Goal: Task Accomplishment & Management: Manage account settings

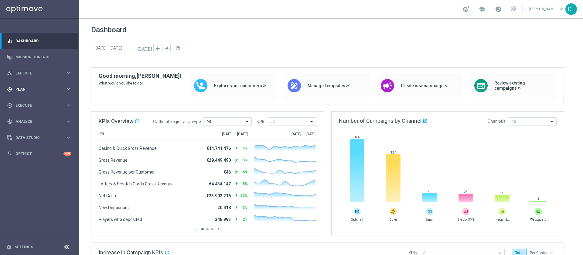
click at [25, 88] on span "Plan" at bounding box center [40, 90] width 50 height 4
click at [25, 103] on link "Target Groups" at bounding box center [39, 101] width 47 height 5
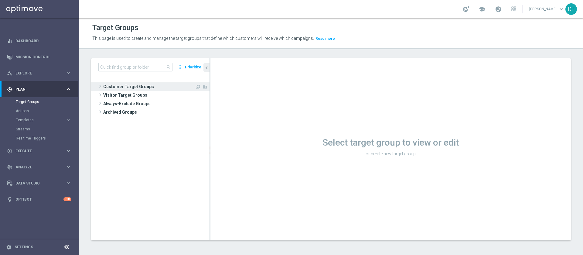
click at [122, 87] on span "Customer Target Groups" at bounding box center [149, 86] width 92 height 9
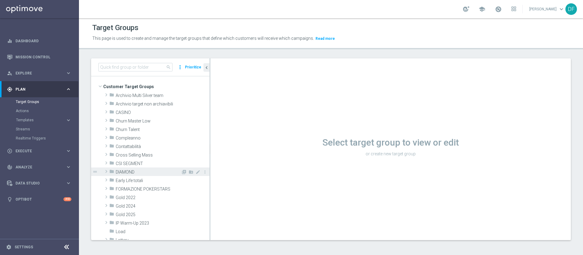
click at [117, 170] on span "DIAMOND" at bounding box center [148, 172] width 65 height 5
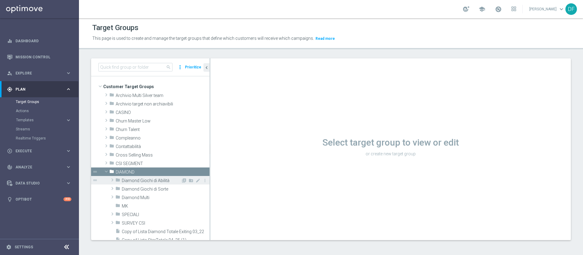
click at [131, 170] on span "Diamond Giochi di Abilità" at bounding box center [151, 180] width 59 height 5
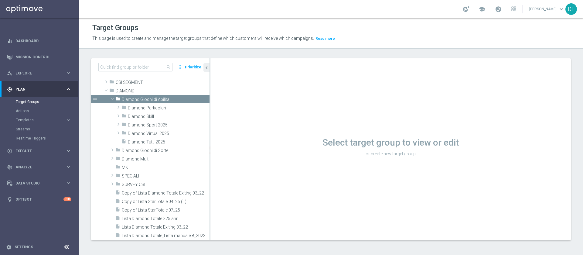
scroll to position [87, 0]
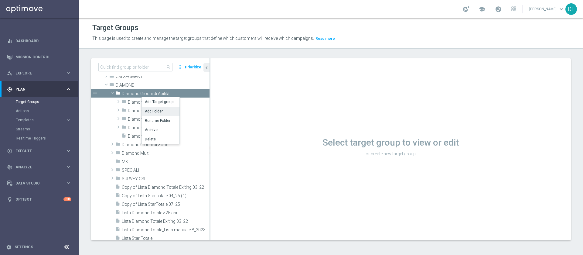
click at [150, 112] on li "Add Folder" at bounding box center [161, 111] width 38 height 9
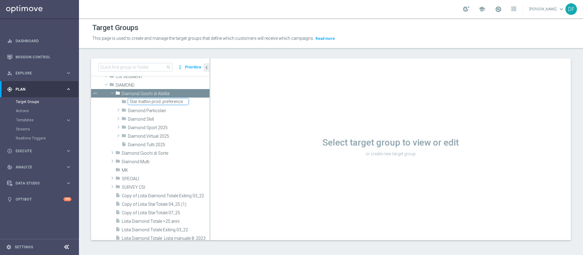
type input "Star Inattivi prod. preference"
click at [249, 119] on div "Select target group to view or edit or create new target group" at bounding box center [391, 149] width 361 height 182
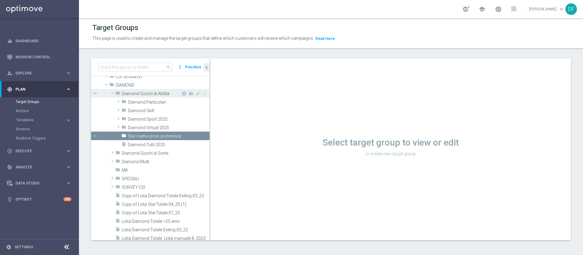
click at [112, 94] on span at bounding box center [112, 93] width 7 height 6
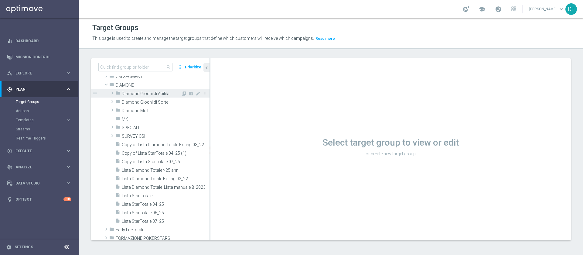
click at [112, 94] on span at bounding box center [112, 92] width 6 height 7
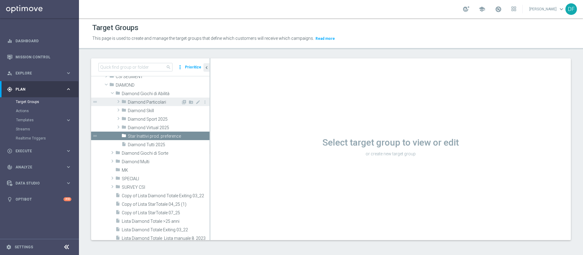
click at [121, 104] on span at bounding box center [118, 101] width 6 height 7
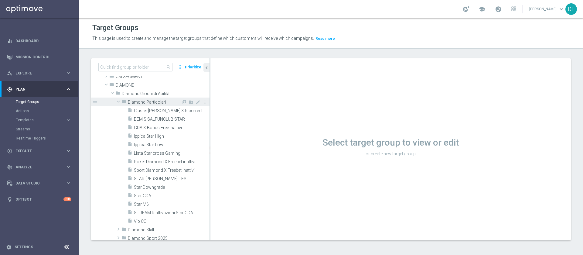
click at [119, 104] on span at bounding box center [118, 101] width 7 height 6
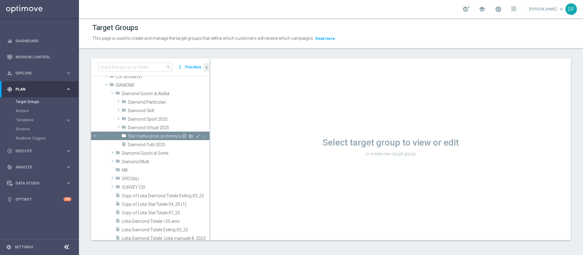
click at [150, 136] on span "Star Inattivi prod. preference" at bounding box center [154, 136] width 53 height 5
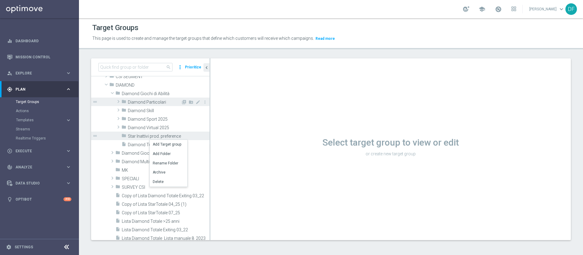
click at [154, 100] on span "Diamond Particolari" at bounding box center [154, 102] width 53 height 5
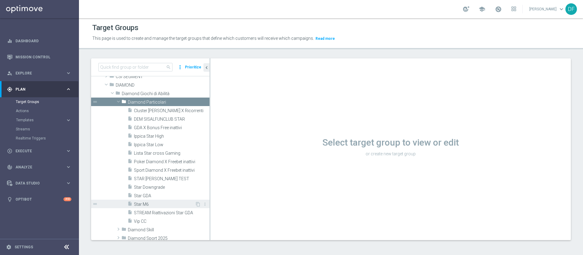
click at [148, 170] on span "Star M6" at bounding box center [164, 204] width 61 height 5
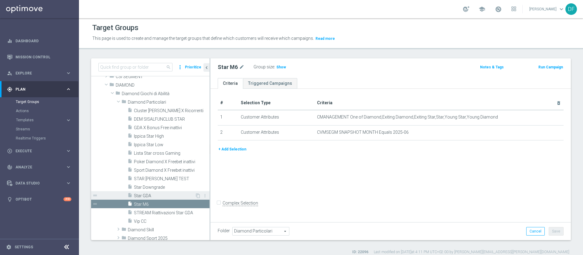
click at [152, 170] on span "Star GDA" at bounding box center [164, 195] width 61 height 5
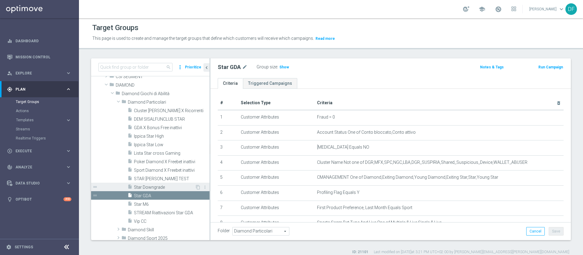
click at [157, 170] on span "Star Downgrade" at bounding box center [164, 187] width 61 height 5
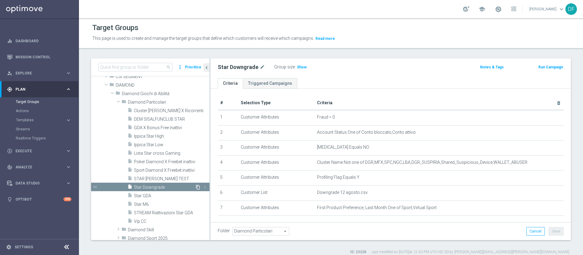
click at [196, 170] on icon "content_copy" at bounding box center [198, 187] width 5 height 5
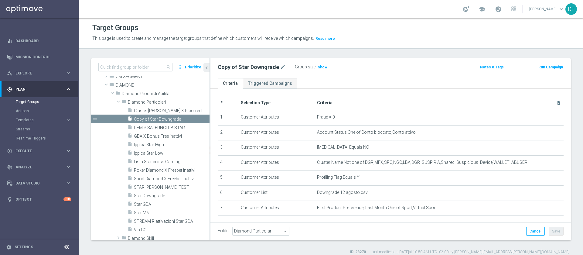
scroll to position [100, 0]
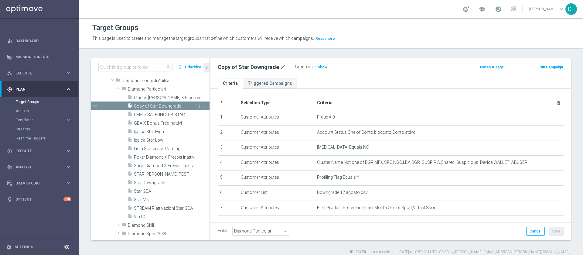
click at [203, 106] on icon "more_vert" at bounding box center [205, 106] width 5 height 5
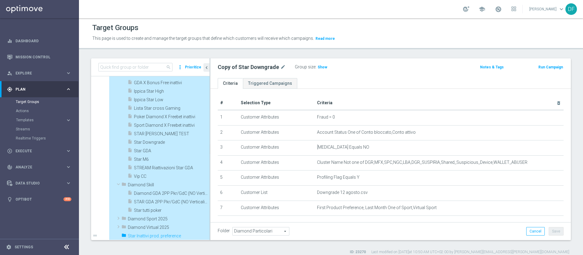
scroll to position [147, 0]
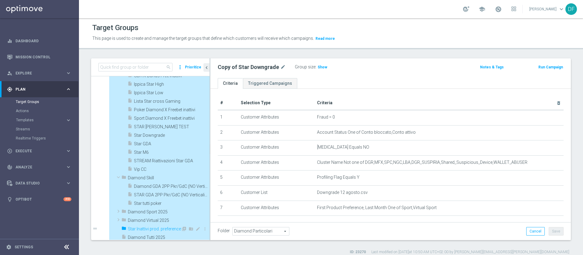
type input "Star Inattivi prod. preference"
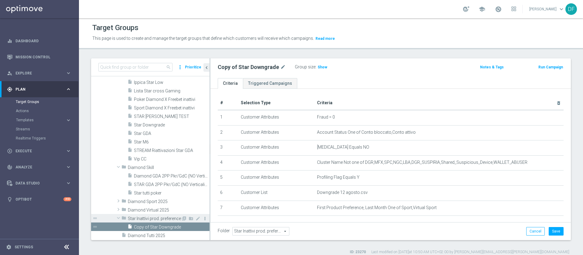
scroll to position [187, 0]
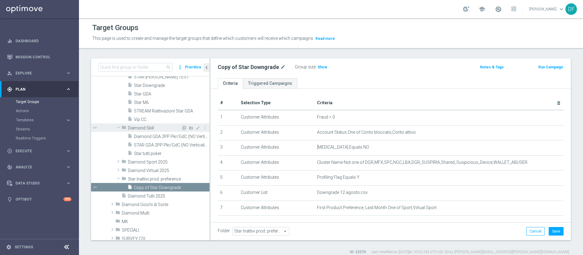
click at [118, 127] on span at bounding box center [118, 127] width 7 height 6
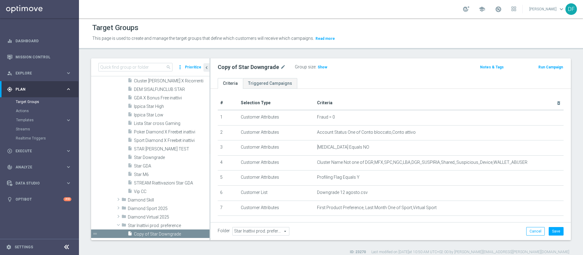
scroll to position [65, 0]
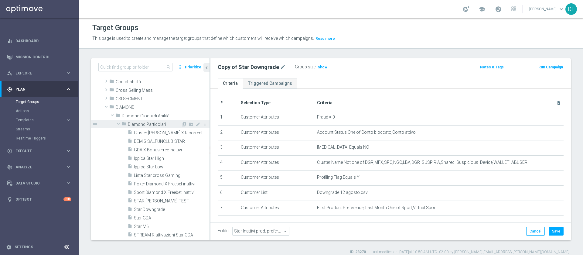
click at [119, 126] on span at bounding box center [118, 124] width 7 height 6
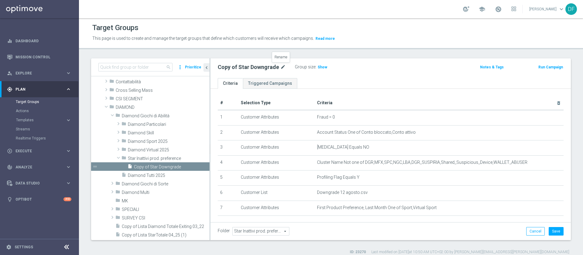
click at [282, 66] on icon "mode_edit" at bounding box center [282, 67] width 5 height 7
type input "Inattivi Sport"
click at [389, 76] on div "Inattivi Sport Group size : Show Notes & Tags Run Campaign" at bounding box center [391, 68] width 361 height 20
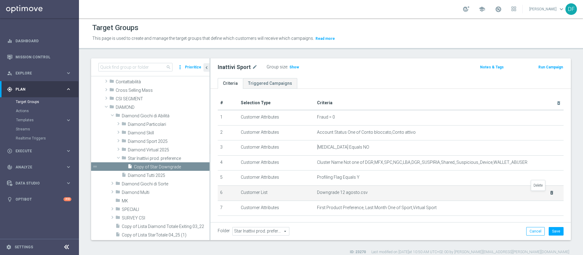
click at [389, 170] on icon "delete_forever" at bounding box center [552, 192] width 5 height 5
click at [389, 170] on icon "mode_edit" at bounding box center [544, 192] width 5 height 5
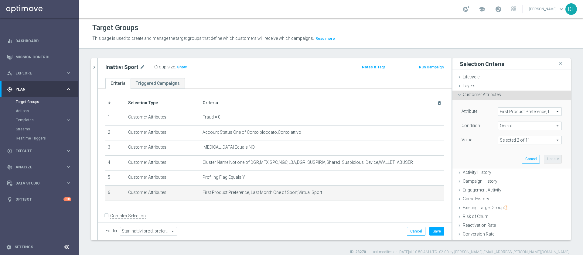
click at [389, 140] on span at bounding box center [530, 140] width 63 height 8
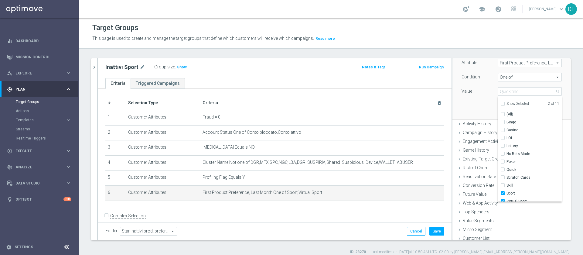
scroll to position [52, 0]
click at [389, 170] on input "Virtual Sport" at bounding box center [505, 198] width 4 height 4
checkbox input "false"
type input "Sport"
click at [389, 100] on div "Attribute First Product Preference, Last Month First Product Preference, Last M…" at bounding box center [511, 82] width 109 height 68
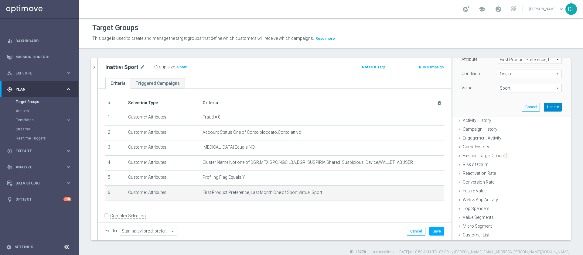
click at [389, 108] on button "Update" at bounding box center [553, 107] width 18 height 9
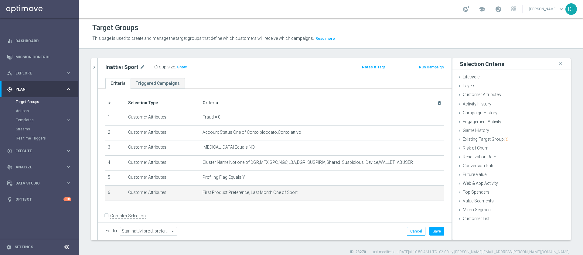
scroll to position [0, 0]
click at [389, 170] on icon "mode_edit" at bounding box center [425, 192] width 5 height 5
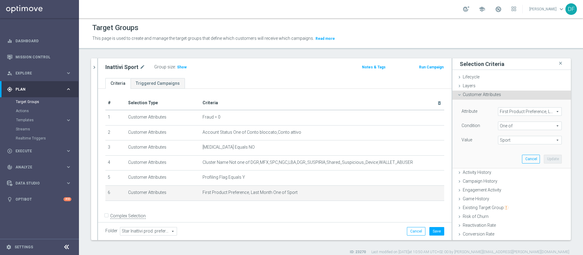
click at [389, 129] on span "One of" at bounding box center [530, 126] width 63 height 8
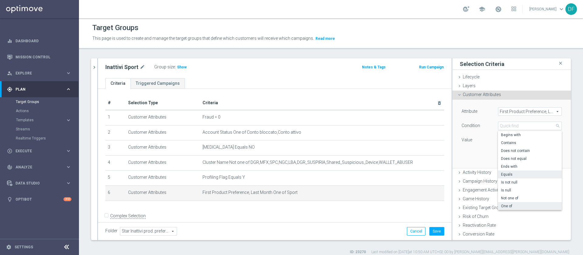
click at [389, 170] on span "Equals" at bounding box center [530, 174] width 58 height 5
type input "Equals"
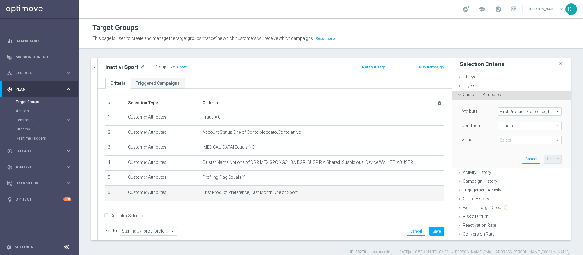
click at [389, 139] on span at bounding box center [530, 140] width 63 height 8
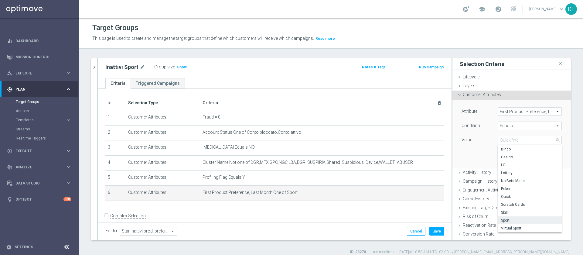
click at [389, 170] on span "Sport" at bounding box center [530, 220] width 58 height 5
type input "Sport"
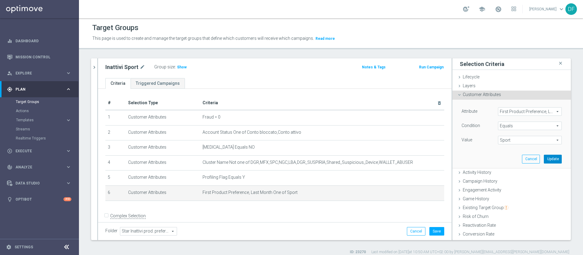
click at [389, 160] on button "Update" at bounding box center [553, 159] width 18 height 9
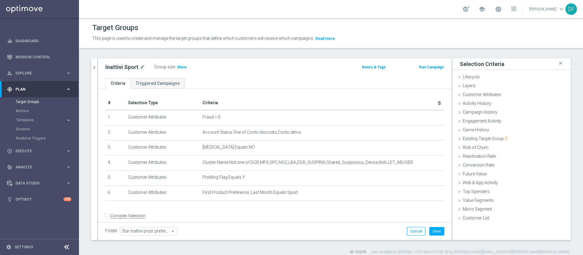
click at [312, 78] on ul "Criteria Triggered Campaigns" at bounding box center [275, 83] width 354 height 11
click at [389, 95] on span "Customer Attributes" at bounding box center [482, 94] width 38 height 5
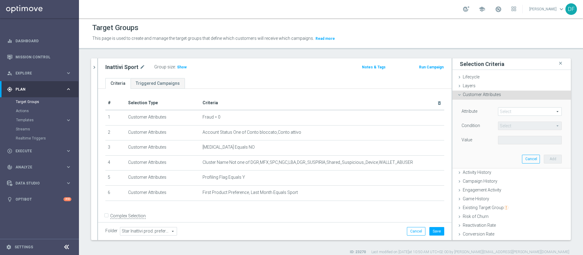
click at [389, 112] on span at bounding box center [530, 112] width 63 height 8
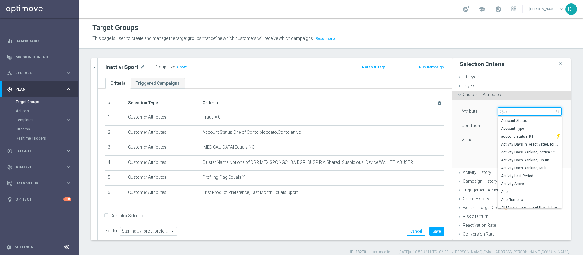
click at [389, 112] on input "search" at bounding box center [530, 111] width 64 height 9
type input "acti"
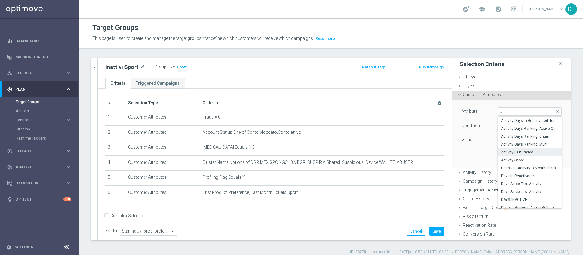
click at [389, 153] on span "Activity Last Period" at bounding box center [530, 152] width 58 height 5
type input "Activity Last Period"
type input "="
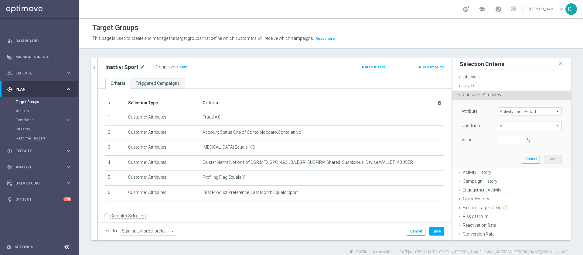
click at [389, 108] on span "Activity Last Period" at bounding box center [530, 112] width 63 height 8
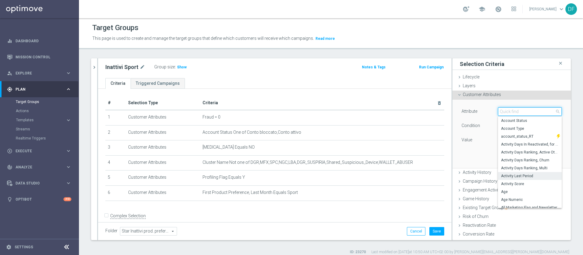
click at [389, 113] on input "search" at bounding box center [530, 111] width 64 height 9
click at [389, 170] on span "Activity History" at bounding box center [477, 172] width 29 height 5
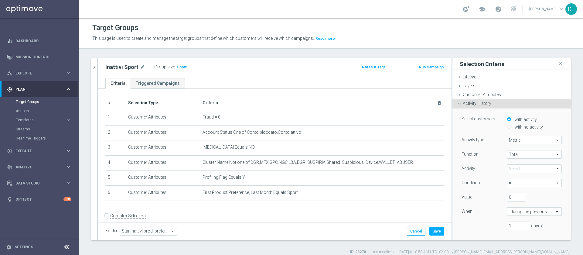
click at [389, 165] on span at bounding box center [535, 169] width 54 height 8
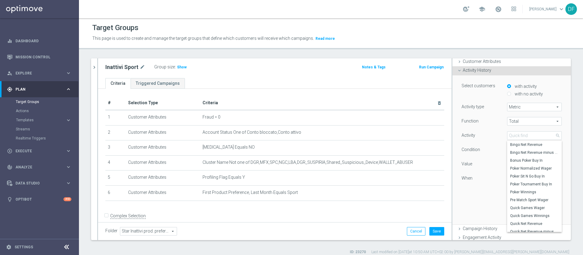
scroll to position [34, 0]
click at [389, 132] on input "search" at bounding box center [535, 135] width 55 height 9
type input "tota"
click at [389, 170] on span "Total Wager Amount" at bounding box center [535, 219] width 49 height 5
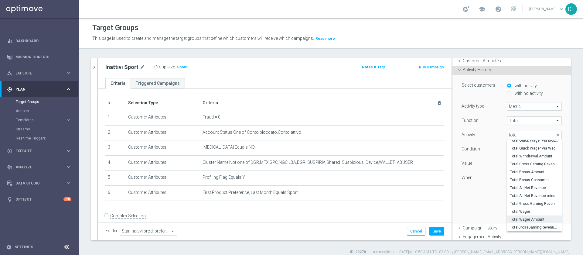
type input "Total Wager Amount"
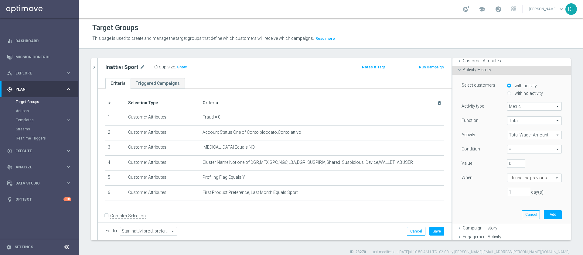
click at [389, 149] on span "=" at bounding box center [535, 149] width 54 height 8
click at [389, 170] on span ">" at bounding box center [535, 174] width 49 height 5
type input ">"
click at [389, 170] on input "1" at bounding box center [519, 192] width 23 height 9
type input "14"
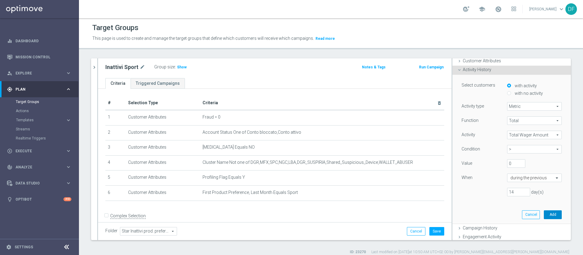
click at [389, 170] on button "Add" at bounding box center [553, 214] width 18 height 9
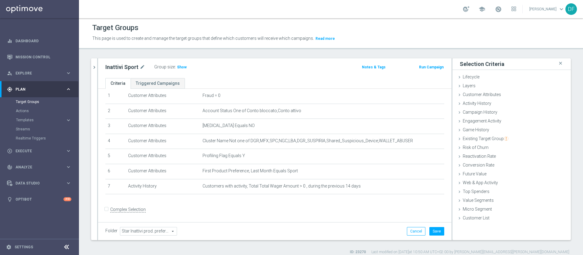
scroll to position [22, 0]
click at [389, 96] on span "Customer Attributes" at bounding box center [482, 94] width 38 height 5
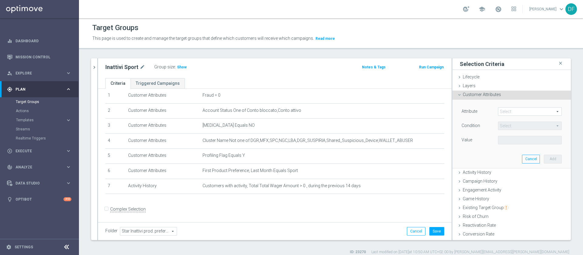
click at [389, 92] on icon at bounding box center [459, 94] width 5 height 5
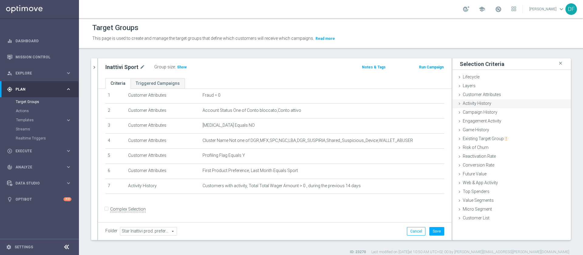
click at [389, 103] on span "Activity History" at bounding box center [477, 103] width 29 height 5
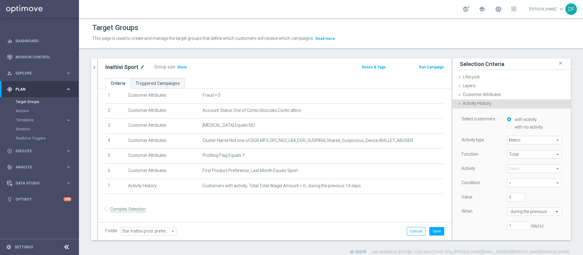
click at [389, 170] on span at bounding box center [535, 169] width 54 height 8
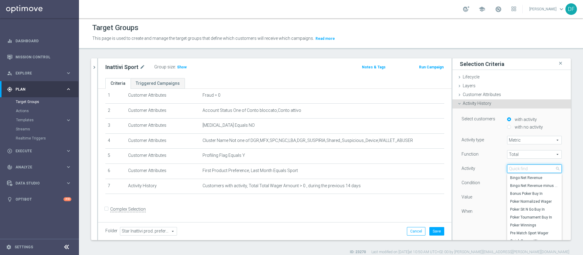
click at [389, 170] on input "search" at bounding box center [535, 168] width 55 height 9
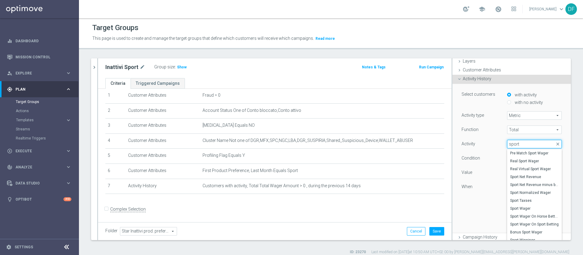
scroll to position [26, 0]
type input "sport"
click at [389, 170] on span "Sport Wager" at bounding box center [535, 206] width 49 height 5
type input "Sport Wager"
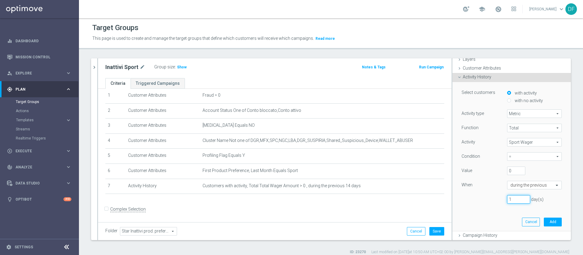
click at [389, 170] on input "1" at bounding box center [519, 199] width 23 height 9
type input "14"
click at [389, 170] on button "Add" at bounding box center [553, 222] width 18 height 9
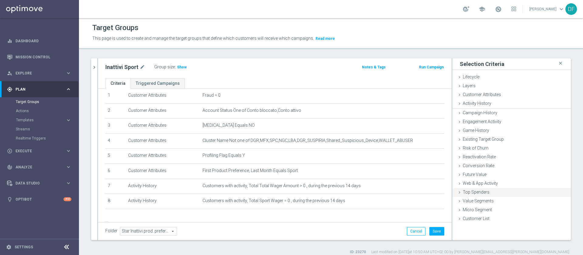
scroll to position [0, 0]
click at [179, 69] on h3 "Show" at bounding box center [182, 67] width 11 height 7
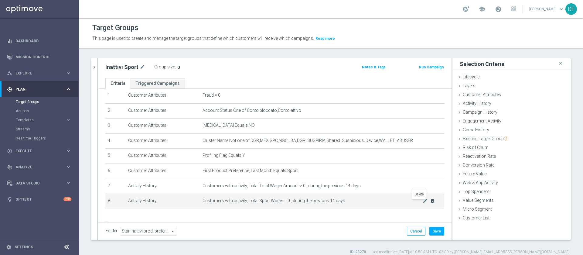
click at [389, 170] on icon "delete_forever" at bounding box center [432, 200] width 5 height 5
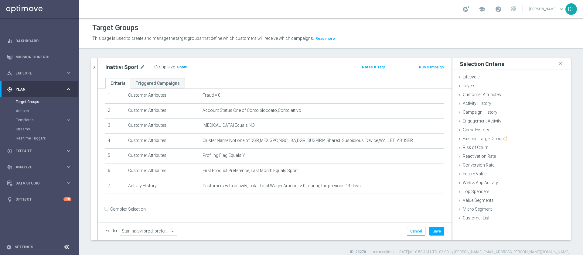
click at [177, 67] on span "Show" at bounding box center [182, 67] width 10 height 4
click at [389, 94] on span "Customer Attributes" at bounding box center [482, 94] width 38 height 5
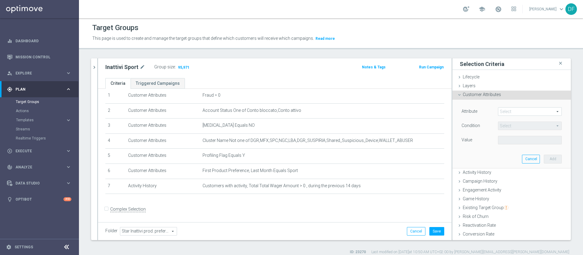
click at [389, 114] on span at bounding box center [530, 112] width 63 height 8
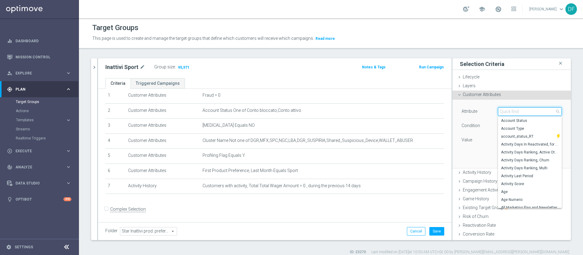
click at [389, 111] on input "search" at bounding box center [530, 111] width 64 height 9
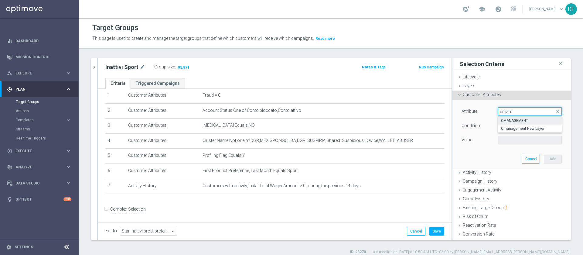
type input "cman"
click at [389, 121] on span "CMANAGEMENT" at bounding box center [530, 120] width 58 height 5
type input "CMANAGEMENT"
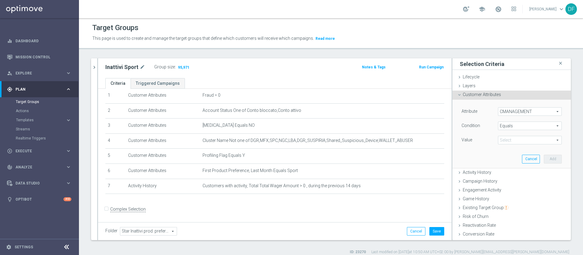
click at [389, 138] on span at bounding box center [530, 140] width 63 height 8
click at [389, 125] on span "Equals" at bounding box center [530, 126] width 63 height 8
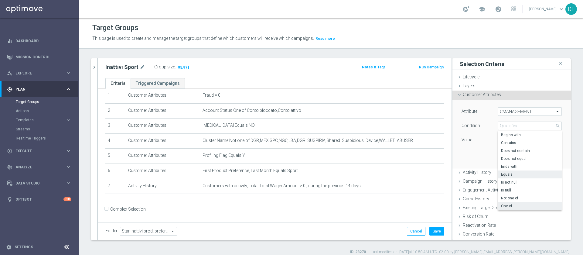
click at [389, 170] on span "One of" at bounding box center [530, 206] width 58 height 5
type input "One of"
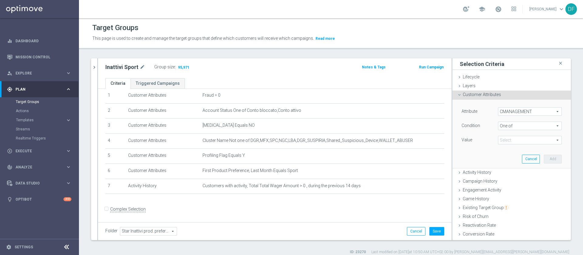
click at [389, 139] on span at bounding box center [530, 140] width 63 height 8
click at [389, 170] on input "Diamond" at bounding box center [505, 179] width 4 height 4
checkbox input "true"
type input "Diamond"
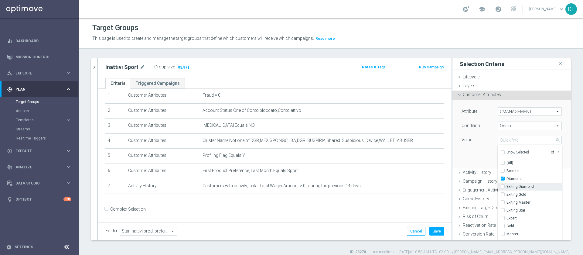
click at [389, 170] on input "Exiting Diamond" at bounding box center [505, 187] width 4 height 4
checkbox input "true"
type input "Selected 2 of 17"
click at [389, 170] on span "Exiting Star" at bounding box center [534, 210] width 55 height 5
click at [389, 170] on input "Exiting Star" at bounding box center [505, 210] width 4 height 4
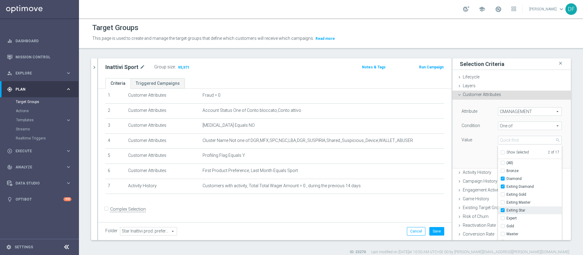
checkbox input "true"
type input "Selected 3 of 17"
click at [389, 170] on input "Star" at bounding box center [505, 208] width 4 height 4
checkbox input "true"
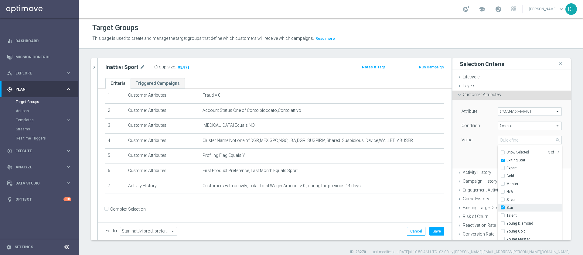
type input "Selected 4 of 17"
click at [389, 170] on input "Young Diamond" at bounding box center [505, 224] width 4 height 4
checkbox input "true"
type input "Selected 5 of 17"
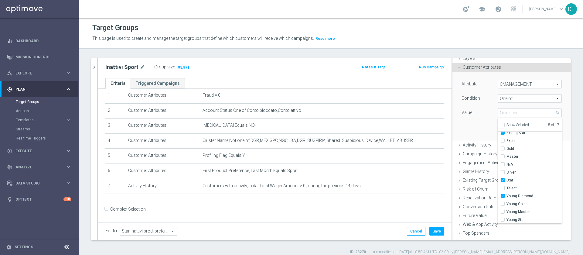
scroll to position [34, 0]
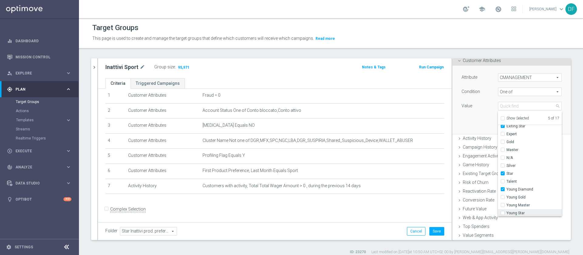
click at [389, 170] on label "Young Star" at bounding box center [534, 213] width 55 height 8
click at [389, 170] on input "Young Star" at bounding box center [505, 213] width 4 height 4
checkbox input "true"
type input "Selected 6 of 17"
click at [389, 126] on div "Attribute CMANAGEMENT CMANAGEMENT arrow_drop_down search Condition One of One o…" at bounding box center [511, 100] width 109 height 68
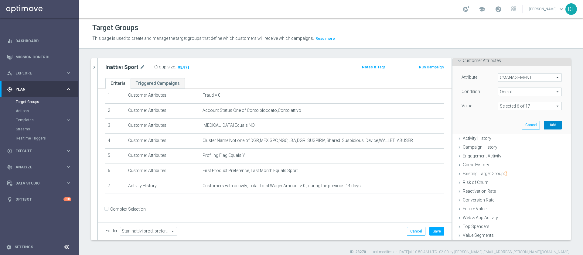
click at [389, 122] on button "Add" at bounding box center [553, 125] width 18 height 9
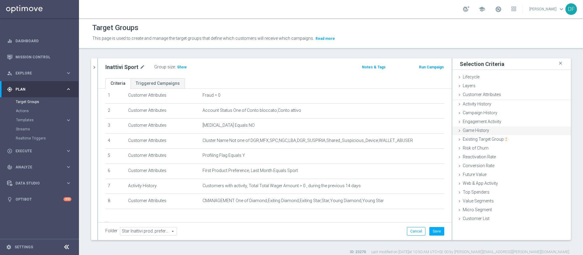
scroll to position [0, 0]
click at [178, 67] on span "Show" at bounding box center [182, 67] width 10 height 4
click at [389, 103] on span "Activity History" at bounding box center [477, 103] width 29 height 5
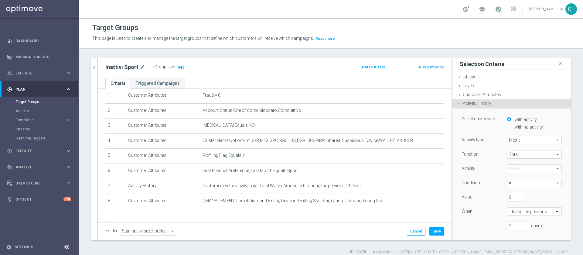
click at [389, 129] on label "with no activity" at bounding box center [529, 126] width 30 height 5
click at [389, 129] on input "with no activity" at bounding box center [510, 127] width 4 height 4
radio input "true"
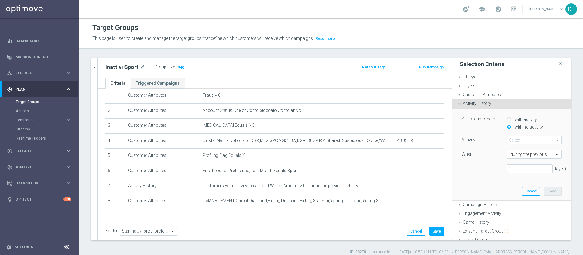
click at [389, 140] on span at bounding box center [535, 140] width 54 height 8
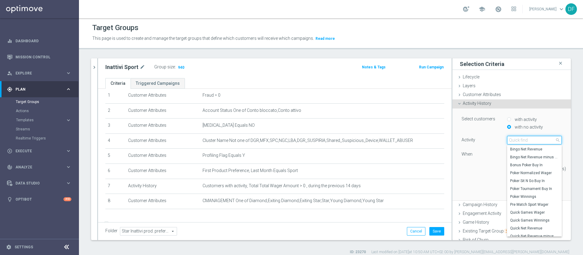
click at [389, 137] on input "search" at bounding box center [535, 140] width 55 height 9
type input "spo"
click at [389, 170] on span "Sport Wager" at bounding box center [535, 204] width 49 height 5
type input "Sport Wager"
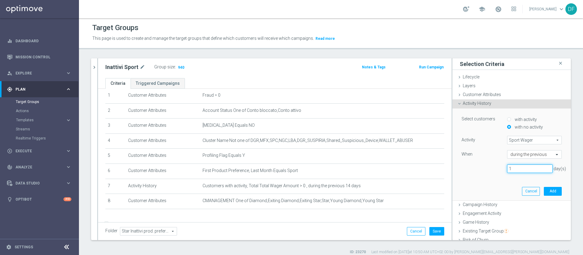
click at [389, 170] on input "1" at bounding box center [531, 168] width 46 height 9
type input "14"
click at [389, 170] on button "Add" at bounding box center [553, 191] width 18 height 9
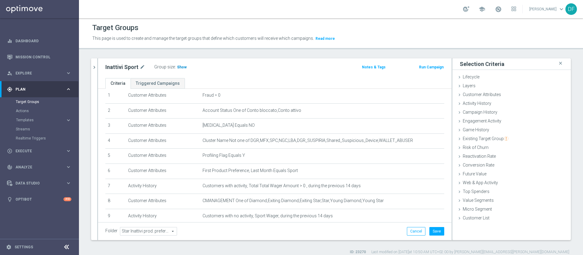
click at [181, 67] on span "Show" at bounding box center [182, 67] width 10 height 4
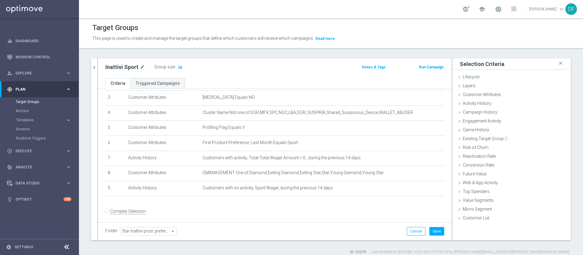
scroll to position [54, 0]
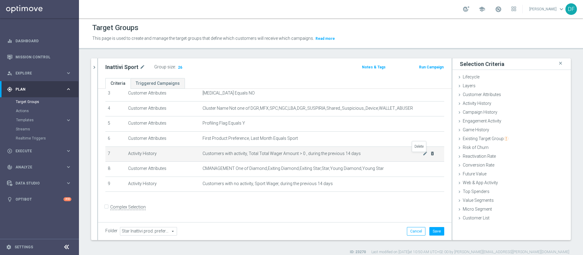
click at [389, 155] on icon "delete_forever" at bounding box center [432, 153] width 5 height 5
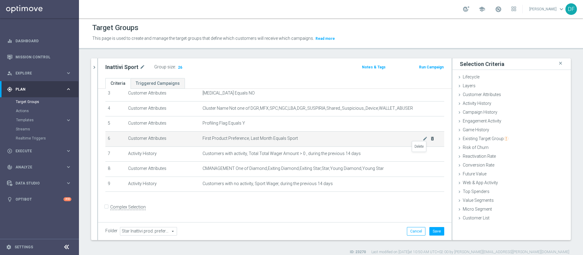
scroll to position [39, 0]
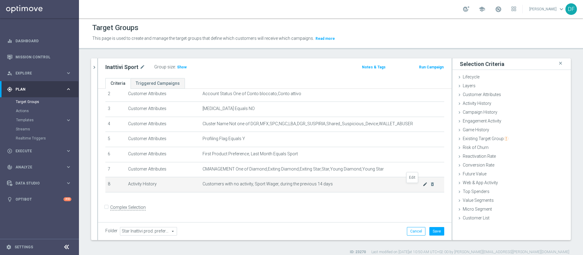
click at [389, 170] on icon "mode_edit" at bounding box center [425, 184] width 5 height 5
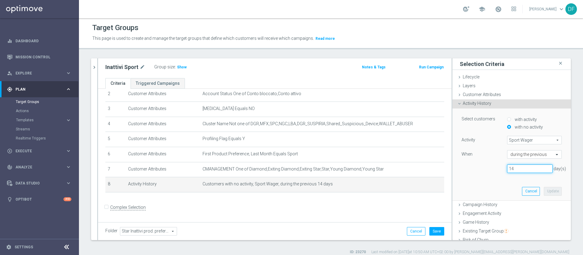
click at [389, 168] on input "14" at bounding box center [531, 168] width 46 height 9
type input "12"
click at [389, 170] on button "Update" at bounding box center [553, 191] width 18 height 9
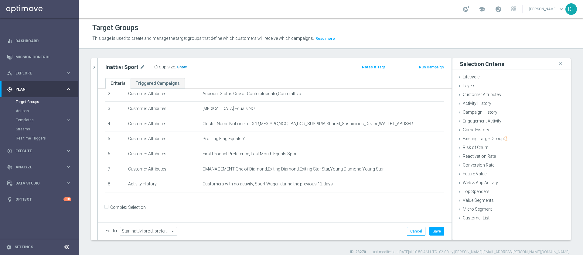
click at [179, 67] on span "Show" at bounding box center [182, 67] width 10 height 4
click at [389, 104] on span "Activity History" at bounding box center [477, 103] width 29 height 5
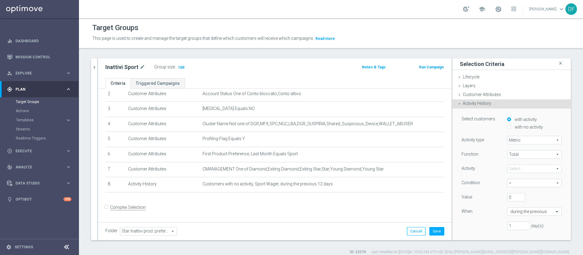
click at [389, 167] on span at bounding box center [535, 169] width 54 height 8
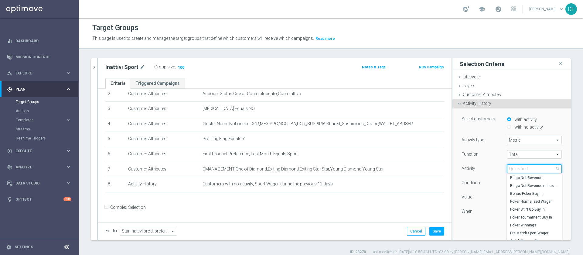
click at [389, 167] on input "search" at bounding box center [535, 168] width 55 height 9
type input "total w"
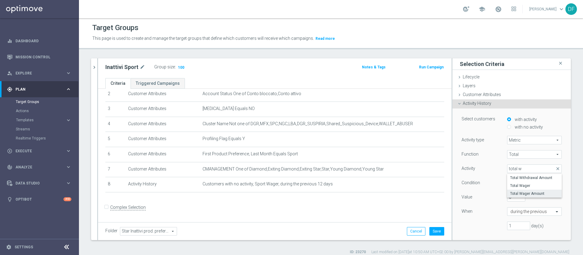
click at [389, 170] on label "Total Wager Amount" at bounding box center [535, 194] width 55 height 8
type input "Total Wager Amount"
click at [389, 170] on span "=" at bounding box center [535, 183] width 54 height 8
click at [389, 170] on span ">" at bounding box center [535, 207] width 49 height 5
type input ">"
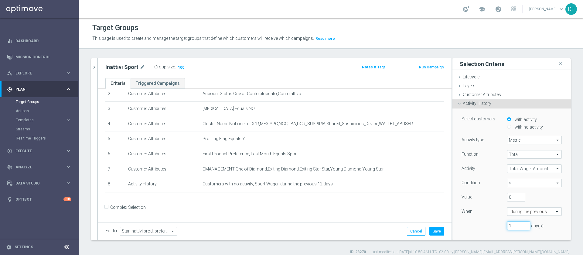
click at [389, 170] on input "1" at bounding box center [519, 226] width 23 height 9
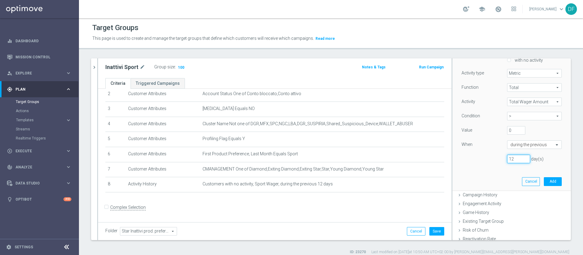
scroll to position [68, 0]
type input "12"
click at [389, 170] on button "Add" at bounding box center [553, 180] width 18 height 9
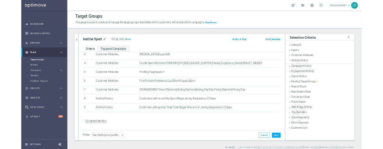
scroll to position [0, 0]
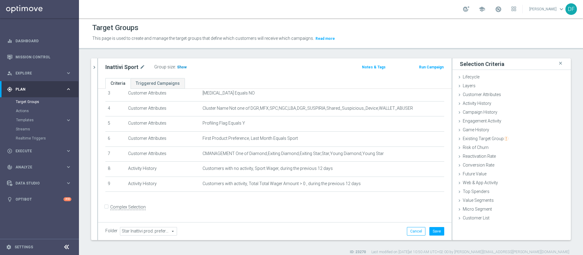
click at [181, 68] on span "Show" at bounding box center [182, 67] width 10 height 4
click at [178, 67] on span "27" at bounding box center [179, 68] width 5 height 6
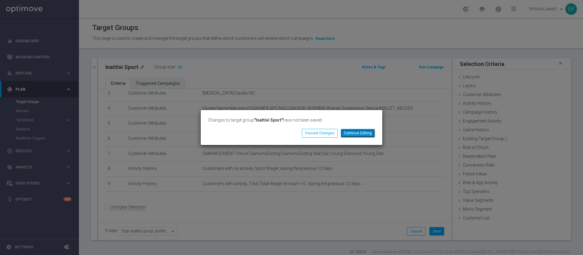
click at [359, 132] on button "Continue Editing" at bounding box center [358, 133] width 34 height 9
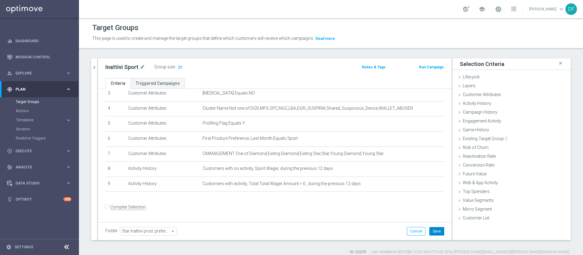
click at [389, 170] on button "Save" at bounding box center [437, 231] width 15 height 9
click at [179, 68] on span "27" at bounding box center [179, 68] width 5 height 6
click at [95, 68] on icon "chevron_right" at bounding box center [94, 67] width 6 height 6
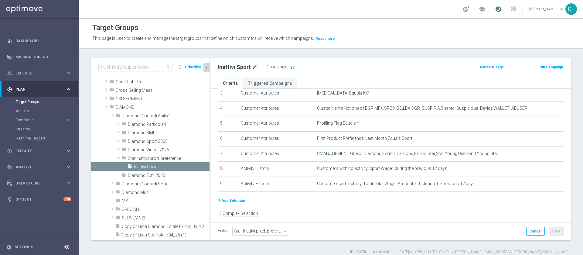
click at [389, 9] on span at bounding box center [498, 9] width 7 height 7
click at [363, 31] on div "Target Groups" at bounding box center [331, 28] width 478 height 12
click at [291, 67] on span "27" at bounding box center [292, 68] width 5 height 6
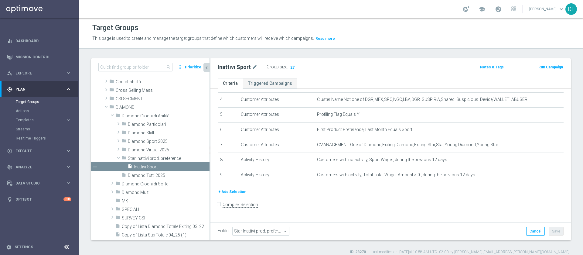
scroll to position [54, 0]
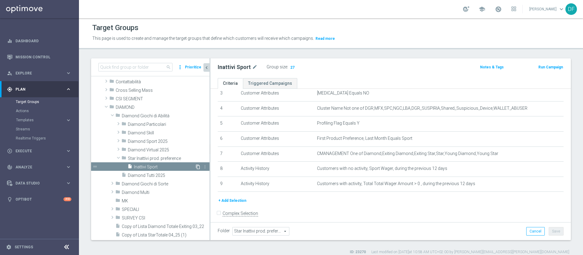
click at [196, 166] on icon "content_copy" at bounding box center [198, 166] width 5 height 5
click at [275, 66] on icon "mode_edit" at bounding box center [275, 67] width 5 height 7
click at [271, 67] on input "Copy of Inattivi Sport" at bounding box center [259, 68] width 82 height 9
click at [235, 69] on input "Copy of Inattivi Virtual" at bounding box center [259, 68] width 82 height 9
type input "Inattivi Virtual"
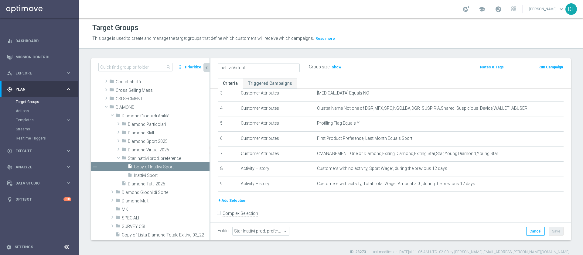
click at [389, 67] on div "Inattivi Virtual Group size : Show" at bounding box center [331, 67] width 237 height 9
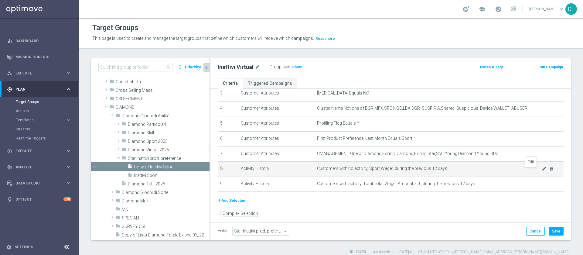
click at [389, 170] on icon "mode_edit" at bounding box center [544, 168] width 5 height 5
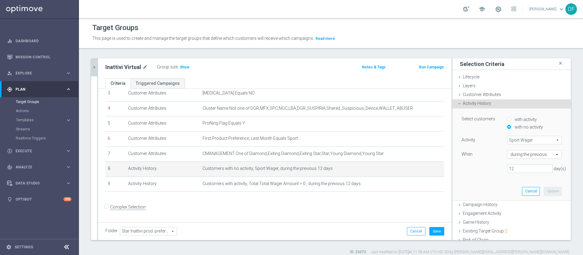
click at [389, 139] on span "Sport Wager" at bounding box center [535, 140] width 54 height 8
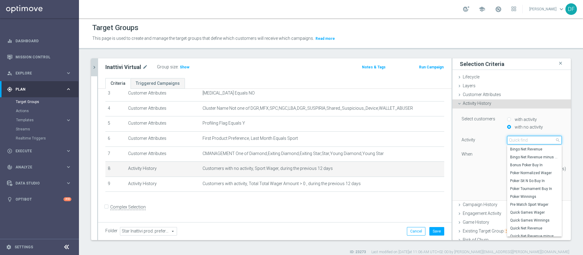
click at [389, 140] on input "search" at bounding box center [535, 140] width 55 height 9
type input "virtu"
click at [389, 170] on span "Virtual Sport Wager" at bounding box center [535, 180] width 49 height 5
type input "Virtual Sport Wager"
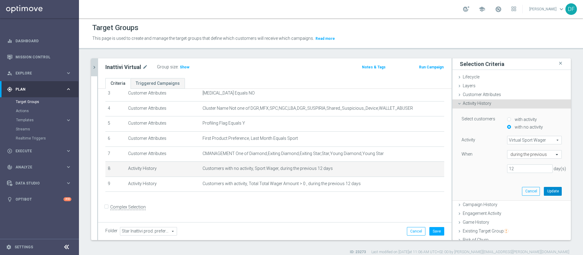
click at [389, 170] on button "Update" at bounding box center [553, 191] width 18 height 9
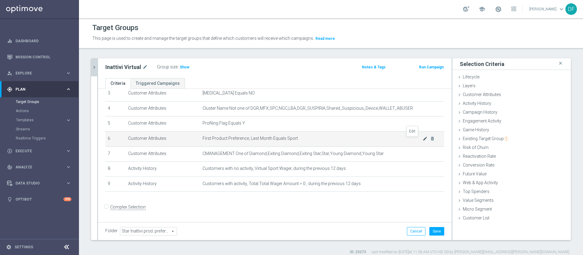
click at [389, 139] on icon "mode_edit" at bounding box center [425, 138] width 5 height 5
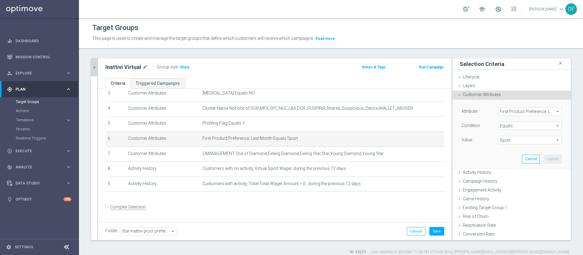
click at [389, 139] on span "Sport" at bounding box center [530, 140] width 63 height 8
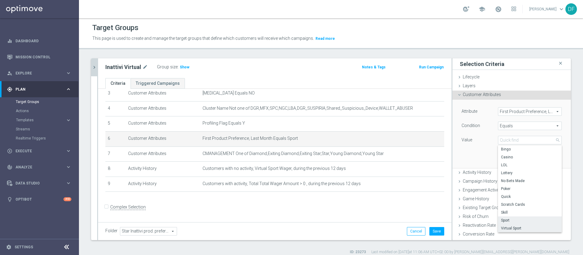
click at [389, 170] on span "Virtual Sport" at bounding box center [530, 228] width 58 height 5
type input "Virtual Sport"
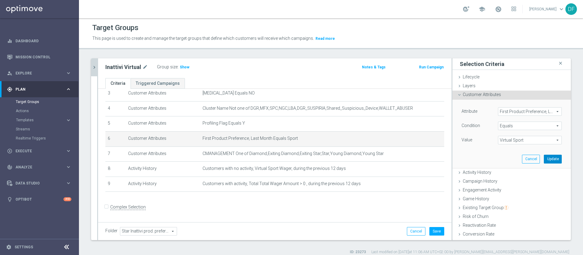
click at [389, 159] on button "Update" at bounding box center [553, 159] width 18 height 9
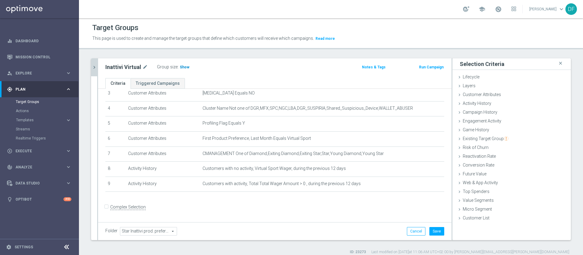
click at [185, 68] on span "Show" at bounding box center [185, 67] width 10 height 4
click at [180, 67] on span "9" at bounding box center [181, 68] width 3 height 6
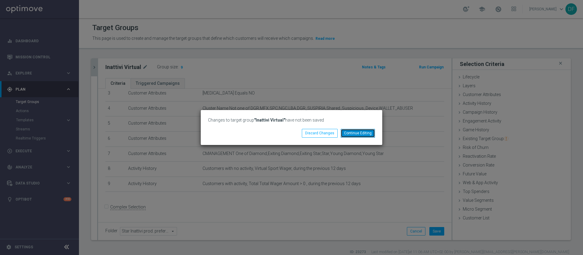
click at [353, 132] on button "Continue Editing" at bounding box center [358, 133] width 34 height 9
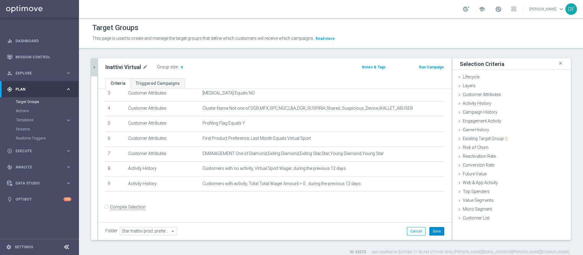
click at [389, 170] on button "Save" at bounding box center [437, 231] width 15 height 9
click at [179, 66] on h3 "9" at bounding box center [181, 68] width 5 height 9
click at [180, 66] on span "9" at bounding box center [181, 68] width 3 height 6
click at [95, 67] on icon "chevron_right" at bounding box center [94, 67] width 6 height 6
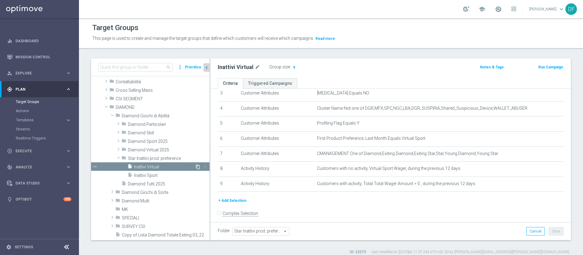
click at [196, 166] on icon "content_copy" at bounding box center [198, 166] width 5 height 5
click at [277, 66] on icon "mode_edit" at bounding box center [278, 67] width 5 height 7
click at [275, 67] on input "Copy of Inattivi Virtual" at bounding box center [259, 68] width 82 height 9
click at [235, 68] on input "Copy of Inattivi Poker & Skill" at bounding box center [259, 68] width 82 height 9
type input "Inattivi Poker & Skill"
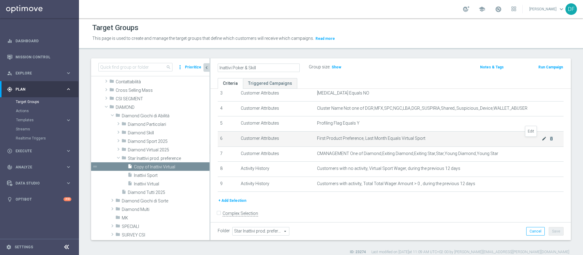
click at [389, 140] on icon "mode_edit" at bounding box center [544, 138] width 5 height 5
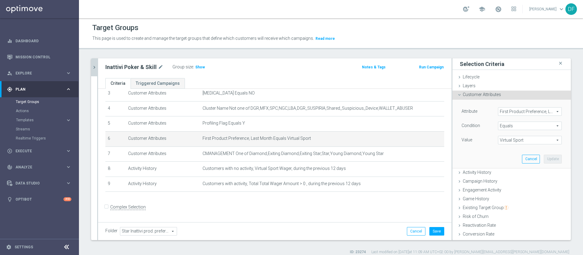
click at [389, 126] on span "Equals" at bounding box center [530, 126] width 63 height 8
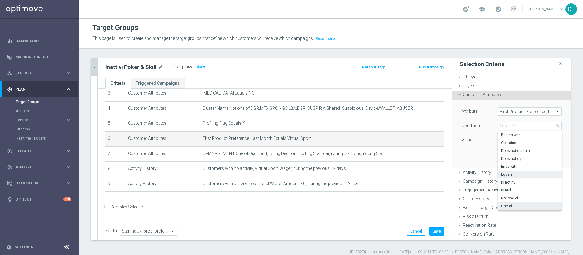
click at [389, 170] on span "One of" at bounding box center [530, 206] width 58 height 5
type input "One of"
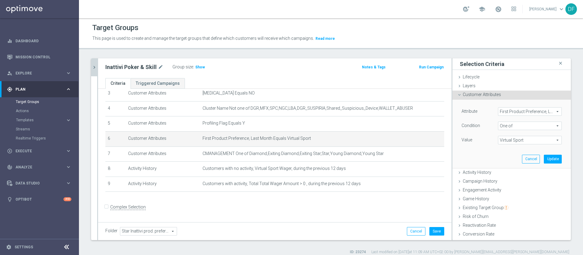
click at [389, 139] on span "Virtual Sport" at bounding box center [530, 140] width 63 height 8
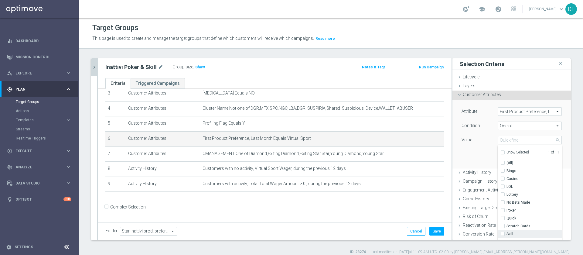
click at [389, 170] on div "Skill" at bounding box center [530, 234] width 64 height 8
click at [389, 170] on input "Skill" at bounding box center [505, 234] width 4 height 4
checkbox input "true"
type input "Selected 2 of 11"
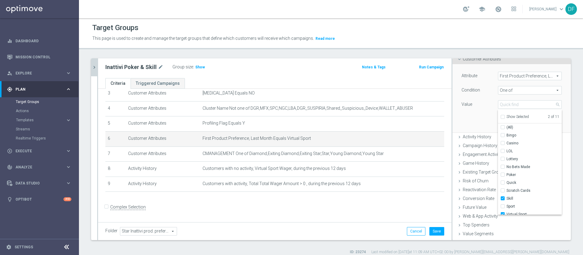
scroll to position [4, 0]
click at [389, 170] on label "Virtual Sport" at bounding box center [534, 211] width 55 height 8
click at [389, 170] on input "Virtual Sport" at bounding box center [505, 211] width 4 height 4
checkbox input "false"
type input "Skill"
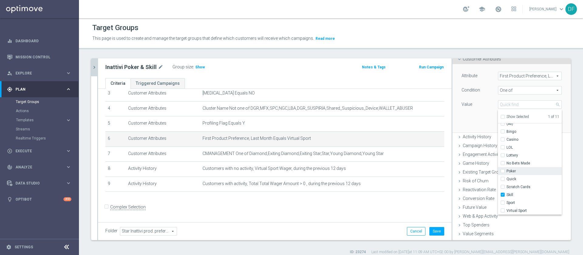
click at [389, 170] on input "Poker" at bounding box center [505, 171] width 4 height 4
checkbox input "true"
type input "Selected 2 of 11"
click at [389, 118] on div "Attribute First Product Preference, Last Month First Product Preference, Last M…" at bounding box center [511, 98] width 109 height 68
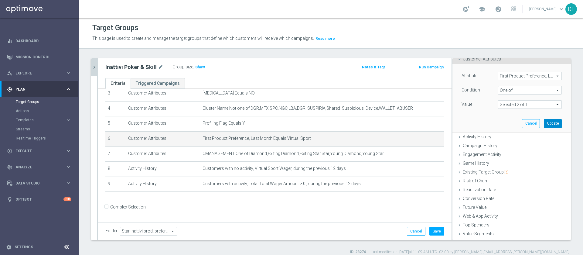
click at [389, 123] on button "Update" at bounding box center [553, 123] width 18 height 9
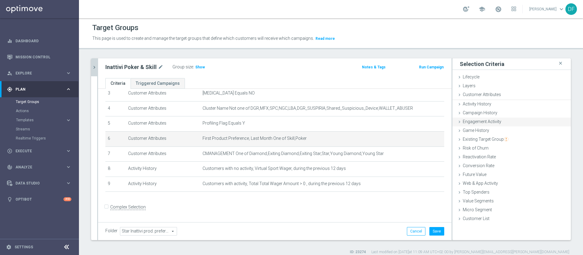
scroll to position [0, 0]
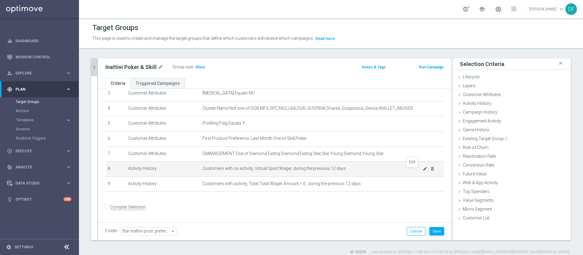
click at [389, 170] on icon "mode_edit" at bounding box center [425, 168] width 5 height 5
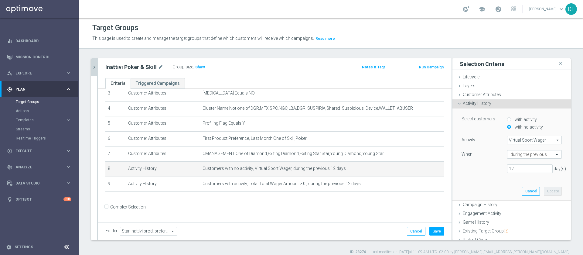
click at [389, 140] on span "Virtual Sport Wager" at bounding box center [535, 140] width 54 height 8
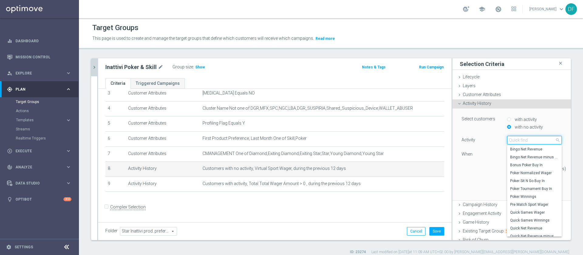
click at [389, 142] on input "search" at bounding box center [535, 140] width 55 height 9
type input "poker"
click at [389, 170] on span "Poker and Skill Wager" at bounding box center [535, 208] width 49 height 5
type input "Poker and Skill Wager"
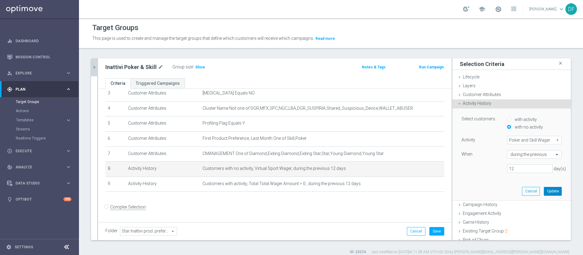
click at [389, 170] on button "Update" at bounding box center [553, 191] width 18 height 9
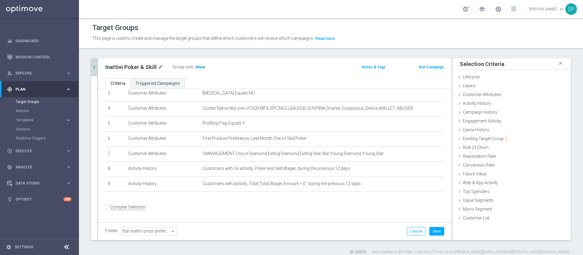
click at [199, 67] on span "Show" at bounding box center [200, 67] width 10 height 4
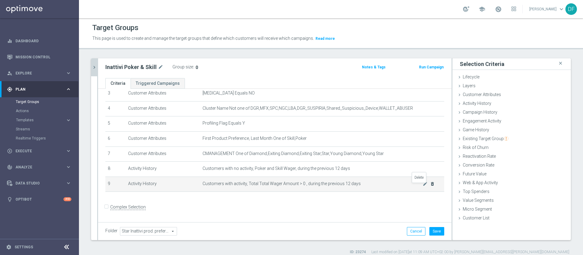
click at [389, 170] on icon "delete_forever" at bounding box center [432, 183] width 5 height 5
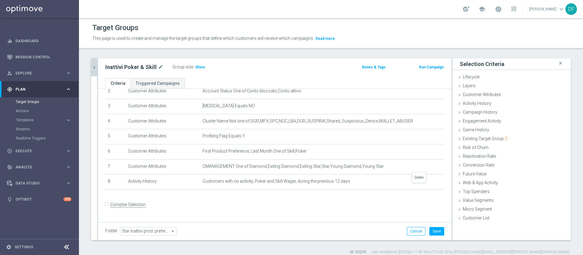
scroll to position [39, 0]
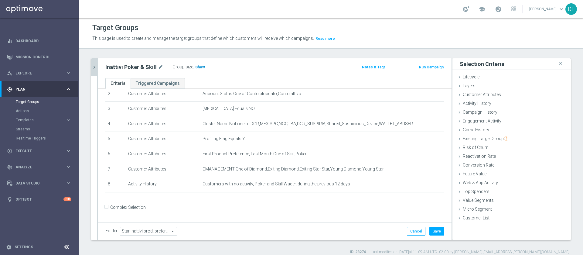
click at [196, 68] on span "Show" at bounding box center [200, 67] width 10 height 4
click at [389, 170] on button "Save" at bounding box center [437, 231] width 15 height 9
click at [196, 67] on span "5" at bounding box center [197, 68] width 3 height 6
click at [93, 66] on icon "chevron_right" at bounding box center [94, 67] width 6 height 6
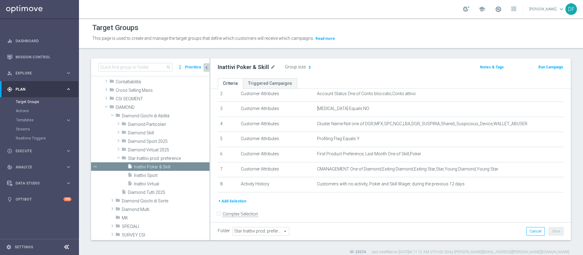
click at [84, 170] on div "search more_vert Prioritize Customer Target Groups library_add create_new_folde…" at bounding box center [331, 156] width 504 height 196
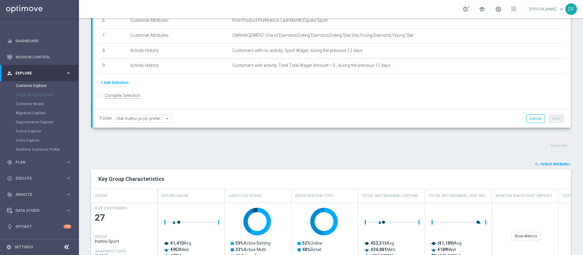
scroll to position [99, 0]
click at [545, 163] on span "Select Attributes" at bounding box center [556, 163] width 30 height 4
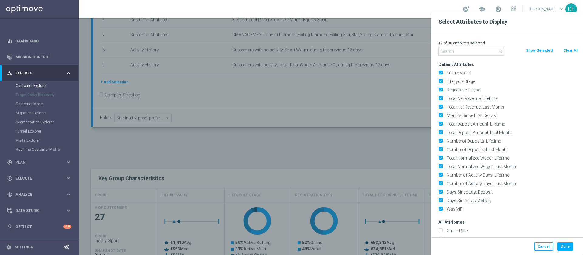
click at [569, 48] on button "Clear All" at bounding box center [571, 50] width 16 height 7
checkbox input "false"
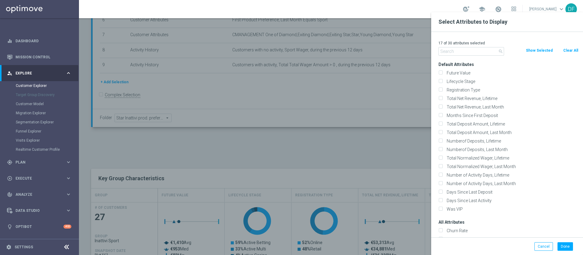
checkbox input "false"
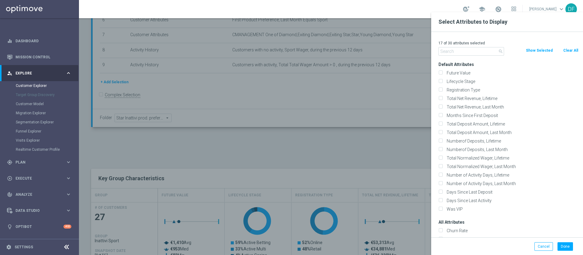
checkbox input "false"
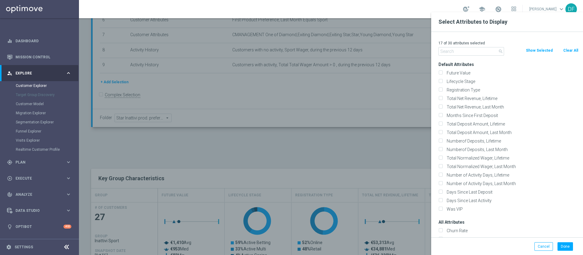
checkbox input "false"
click at [452, 50] on input "text" at bounding box center [472, 51] width 66 height 9
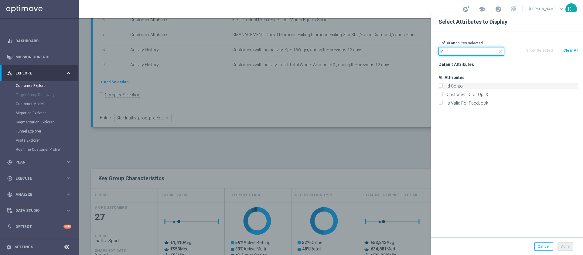
type input "id"
click at [445, 86] on label "Id Conto" at bounding box center [512, 85] width 134 height 5
click at [443, 86] on input "Id Conto" at bounding box center [441, 87] width 4 height 4
checkbox input "true"
click at [563, 244] on button "Done" at bounding box center [565, 246] width 15 height 9
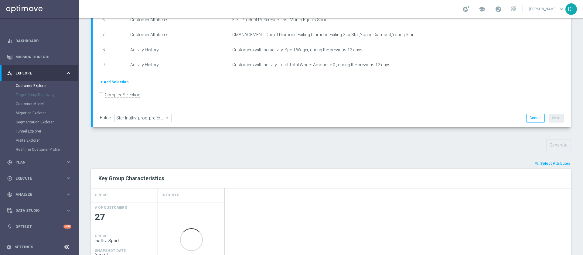
scroll to position [180, 0]
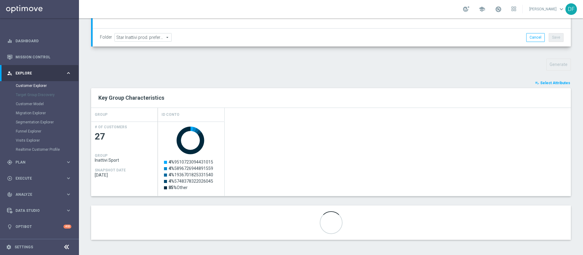
click at [412, 71] on div "TARGET GROUP Inattivi Sport Inattivi Sport arrow_drop_down Show Selected 0 of N…" at bounding box center [331, 64] width 504 height 369
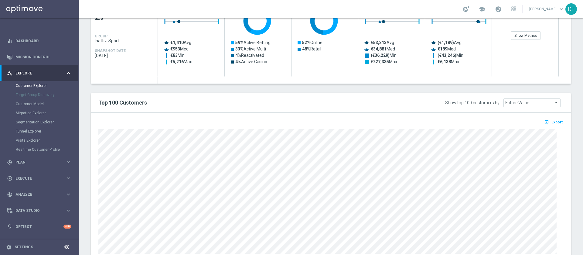
scroll to position [301, 0]
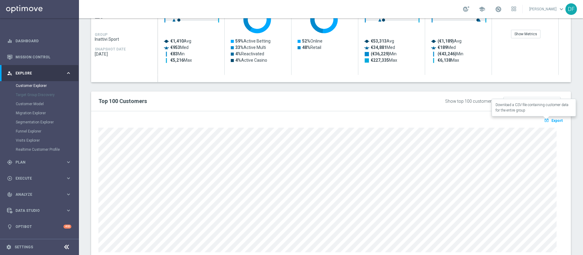
click at [552, 119] on span "Export" at bounding box center [557, 121] width 11 height 4
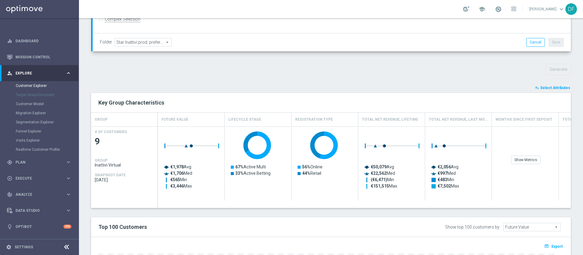
scroll to position [175, 0]
click at [552, 246] on span "Export" at bounding box center [557, 246] width 11 height 4
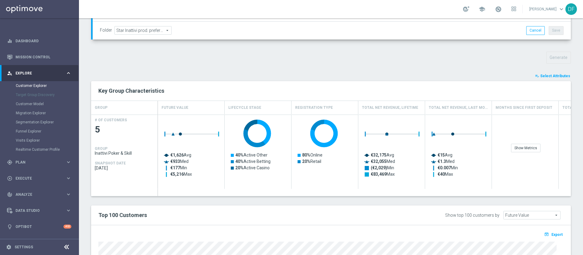
scroll to position [270, 0]
